Goal: Task Accomplishment & Management: Use online tool/utility

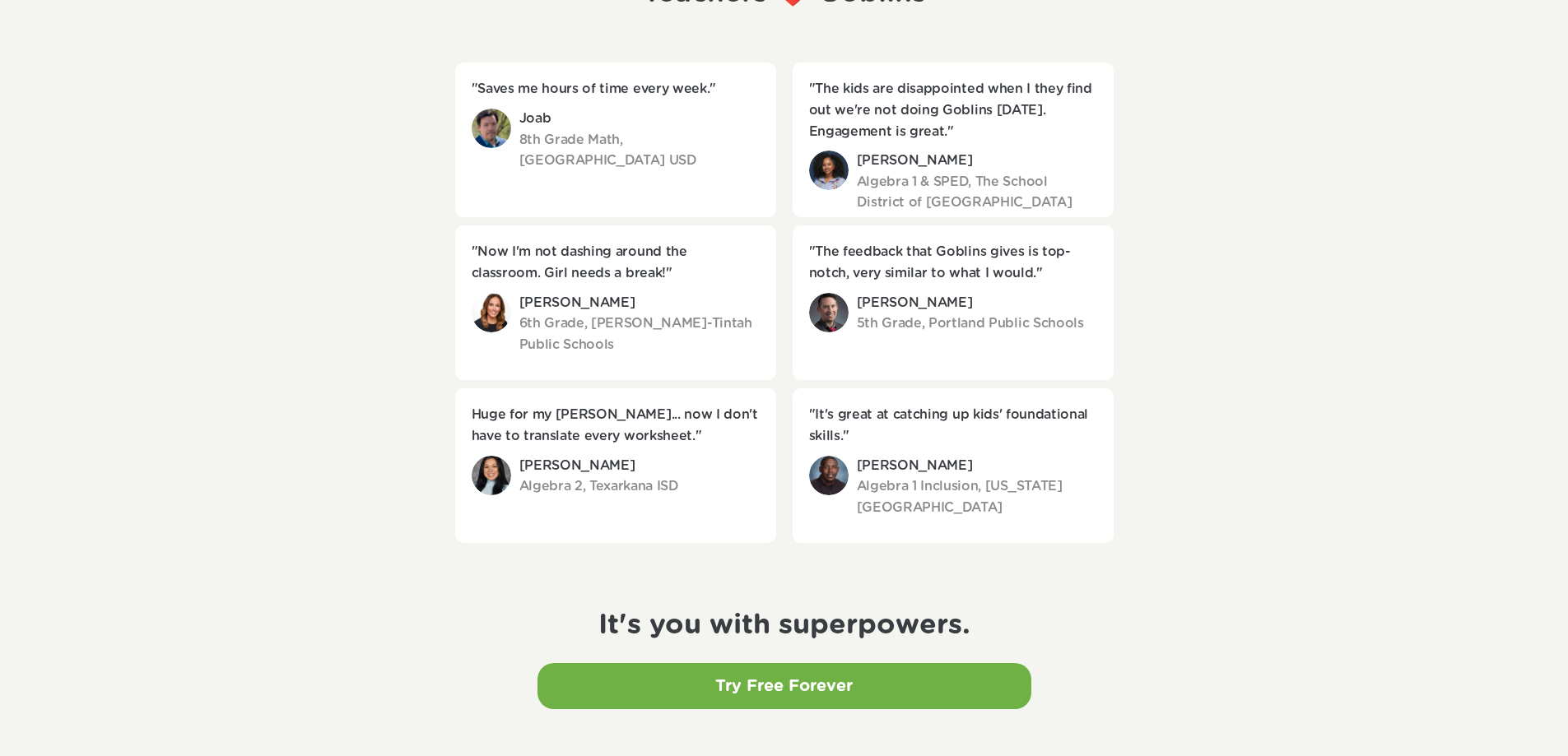
scroll to position [2551, 0]
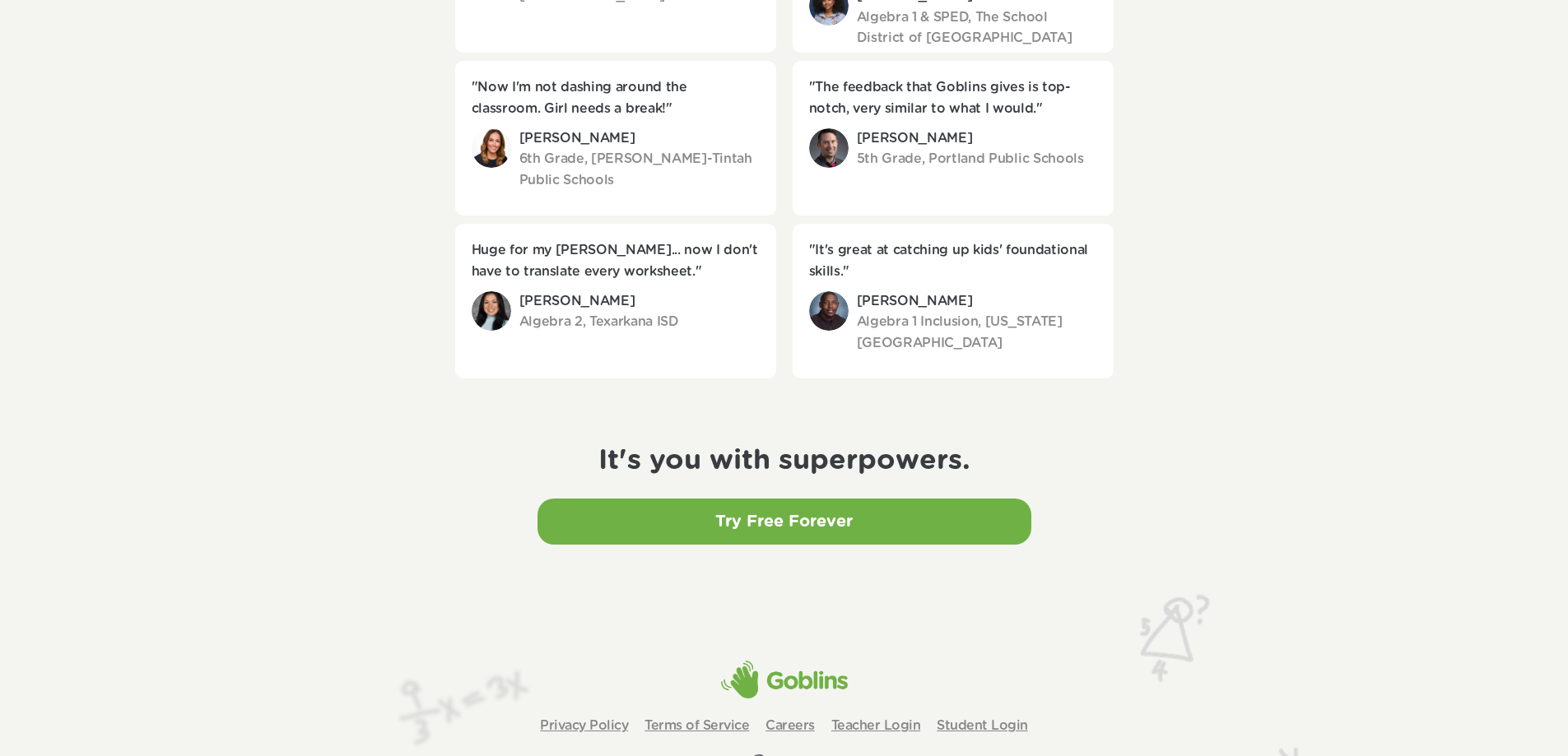
click at [858, 531] on link "Try Free Forever" at bounding box center [784, 522] width 494 height 46
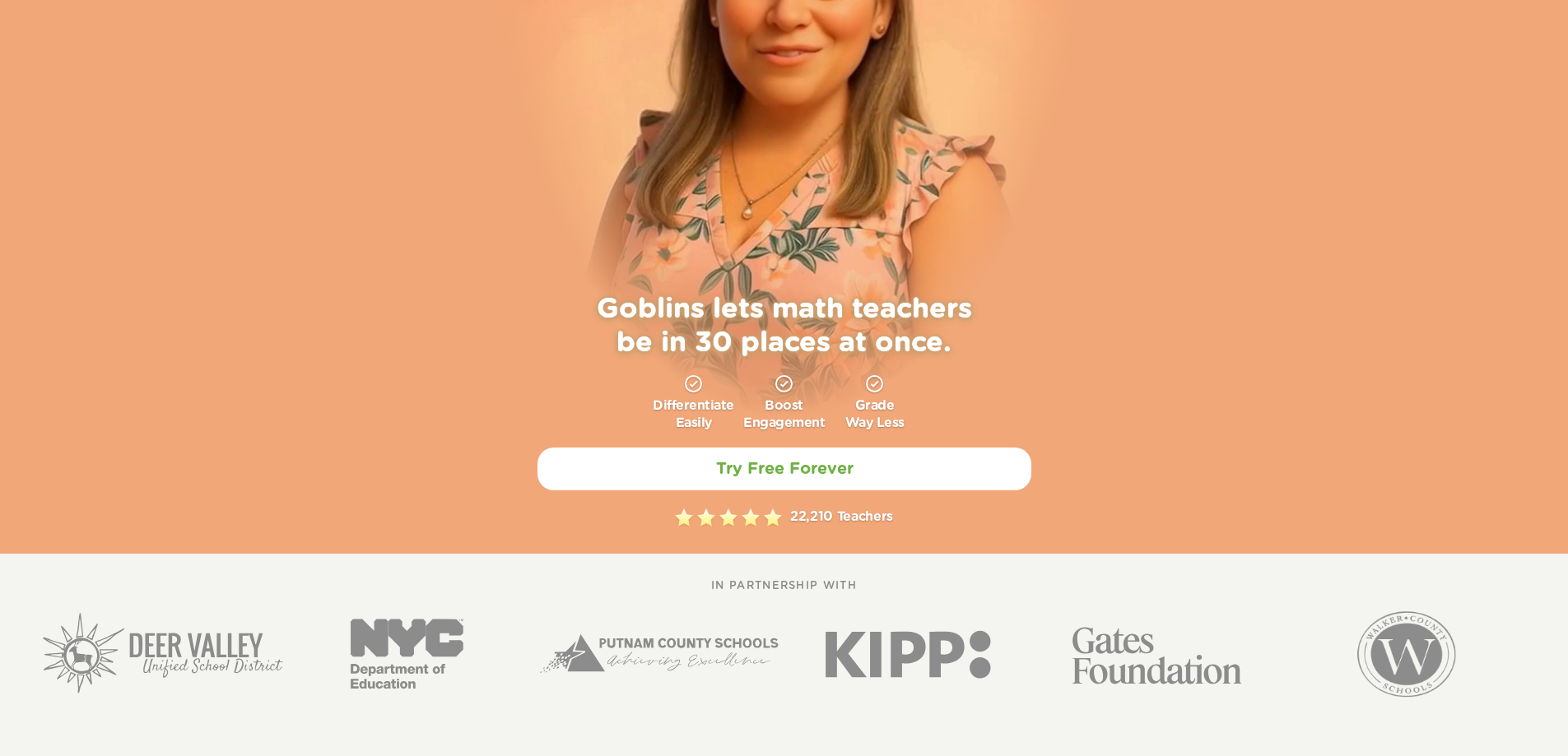
scroll to position [247, 0]
